Goal: Information Seeking & Learning: Learn about a topic

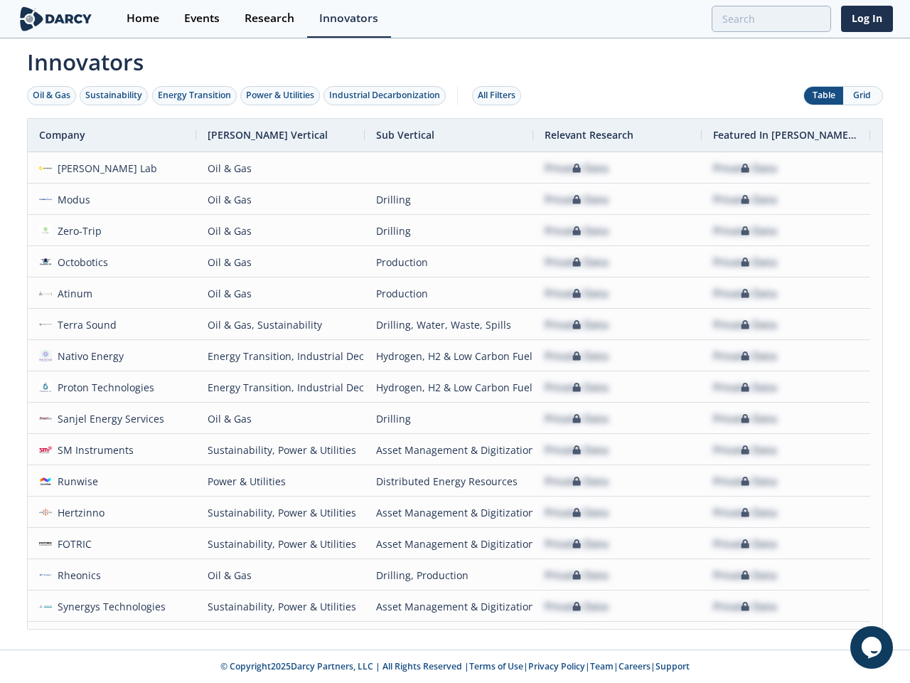
click at [52, 95] on div "Oil & Gas" at bounding box center [52, 95] width 38 height 13
click at [115, 95] on div "Sustainability" at bounding box center [113, 95] width 57 height 13
click at [195, 95] on div "Energy Transition" at bounding box center [194, 95] width 73 height 13
click at [282, 95] on div "Power & Utilities" at bounding box center [280, 95] width 68 height 13
click at [388, 95] on div "Industrial Decarbonization" at bounding box center [384, 95] width 111 height 13
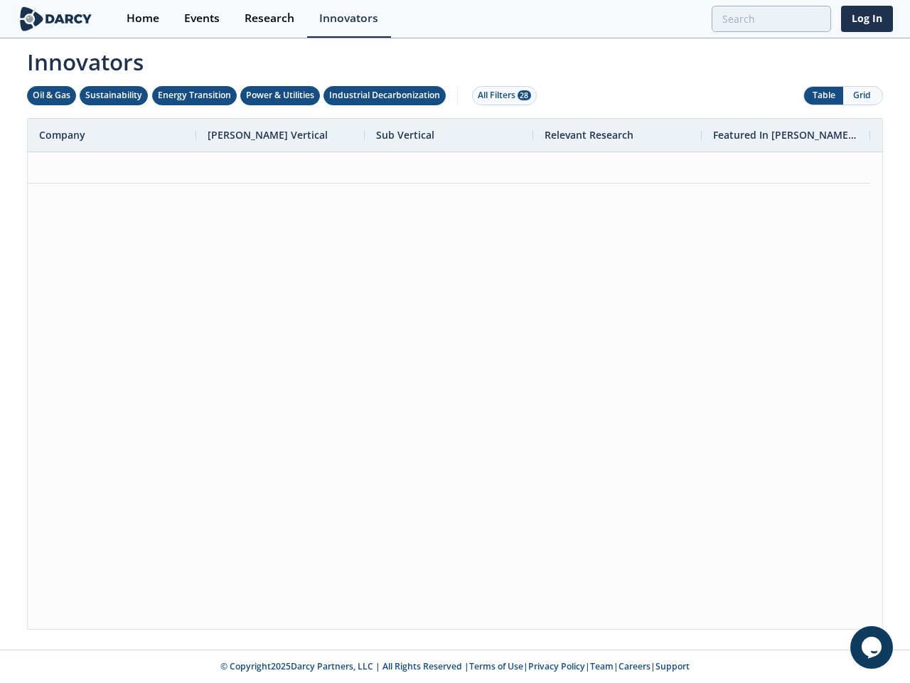
click at [501, 95] on div "All Filters 28" at bounding box center [504, 95] width 53 height 13
